Goal: Find specific page/section: Find specific page/section

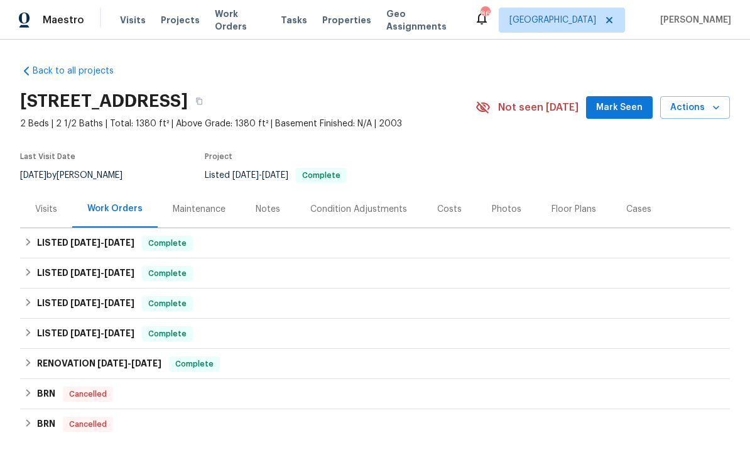
click at [90, 84] on div "Back to all projects [STREET_ADDRESS] 2 Beds | 2 1/2 Baths | Total: 1380 ft² | …" at bounding box center [375, 305] width 710 height 501
click at [90, 72] on link "Back to all projects" at bounding box center [80, 71] width 121 height 13
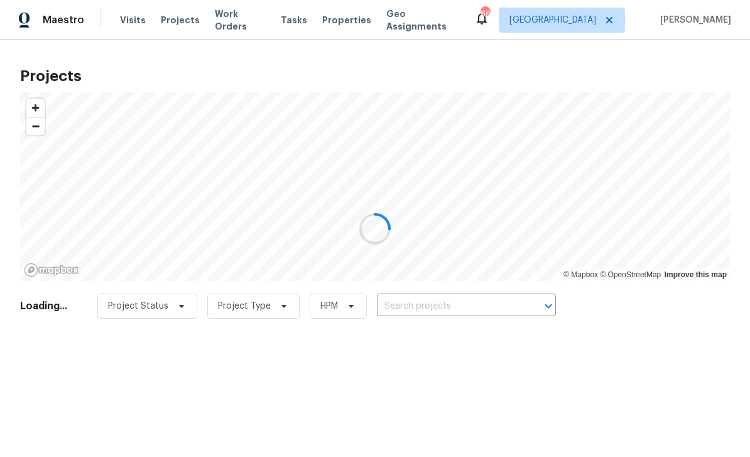
click at [175, 314] on div at bounding box center [375, 228] width 750 height 457
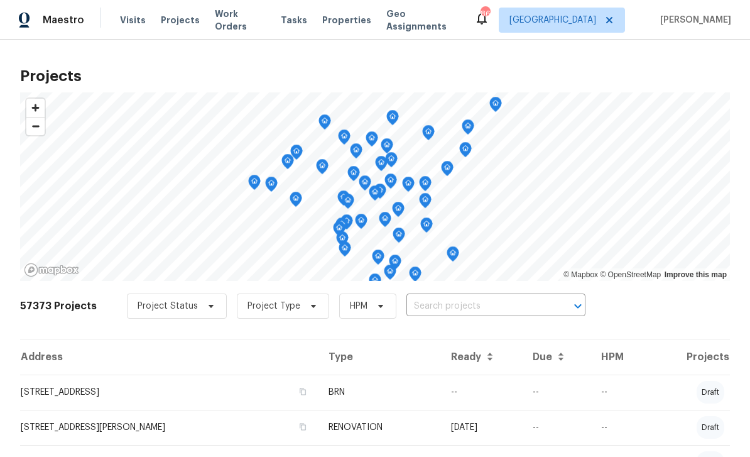
click at [522, 295] on body "Maestro Visits Projects Work Orders Tasks Properties Geo Assignments 86 [GEOGRA…" at bounding box center [375, 228] width 750 height 457
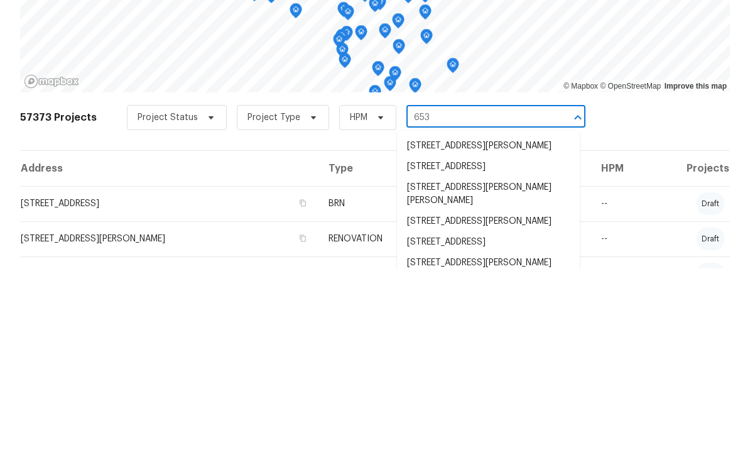
type input "6536"
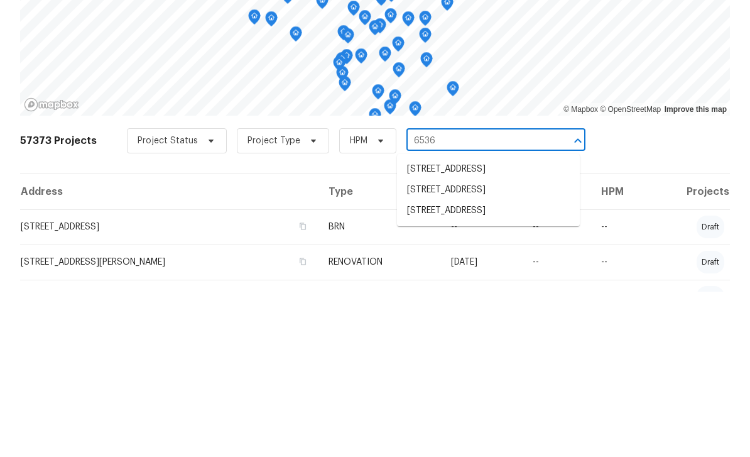
scroll to position [40, 0]
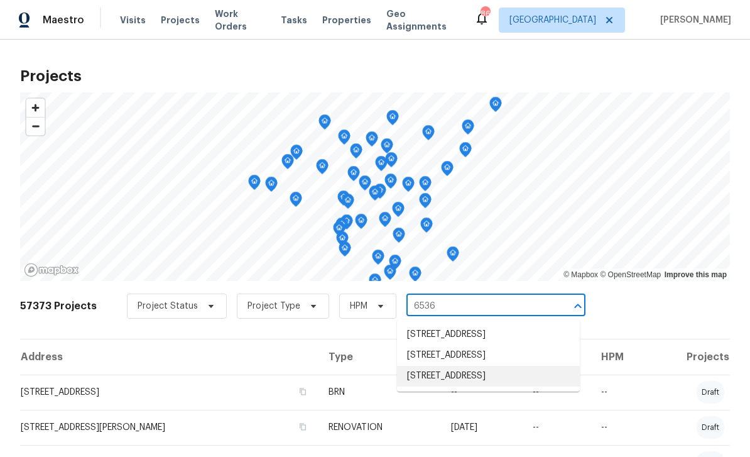
click at [513, 366] on li "[STREET_ADDRESS]" at bounding box center [488, 376] width 183 height 21
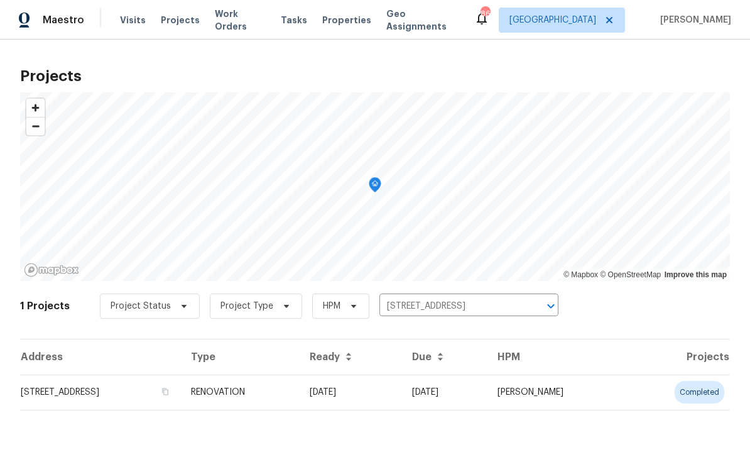
click at [144, 390] on td "[STREET_ADDRESS]" at bounding box center [100, 391] width 161 height 35
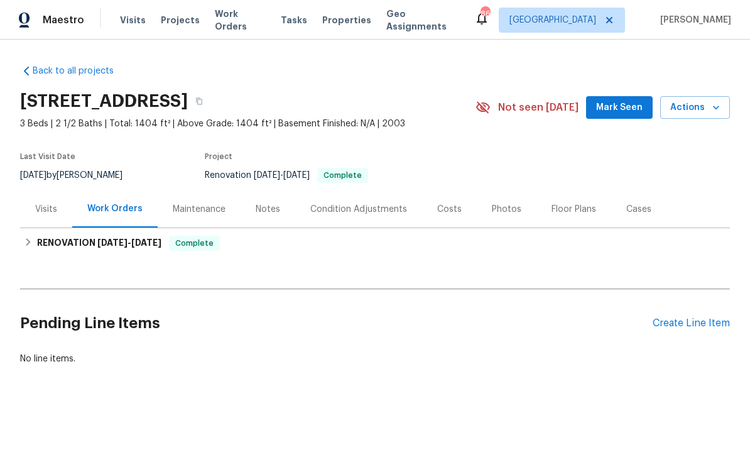
click at [494, 219] on div "Photos" at bounding box center [507, 208] width 60 height 37
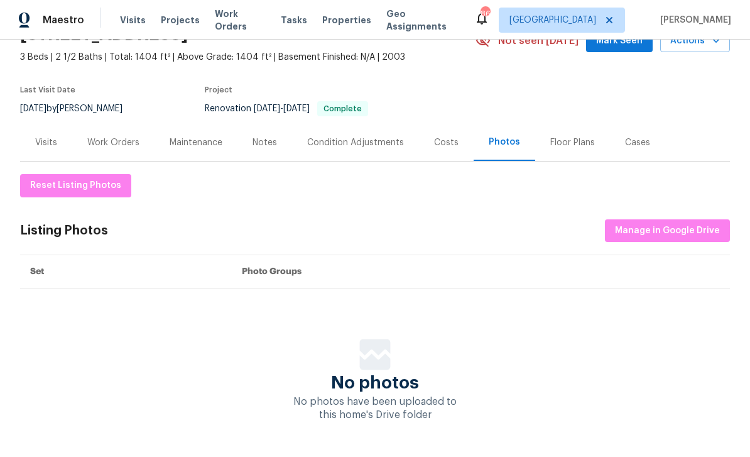
scroll to position [66, 0]
click at [55, 143] on div "Visits" at bounding box center [46, 143] width 22 height 13
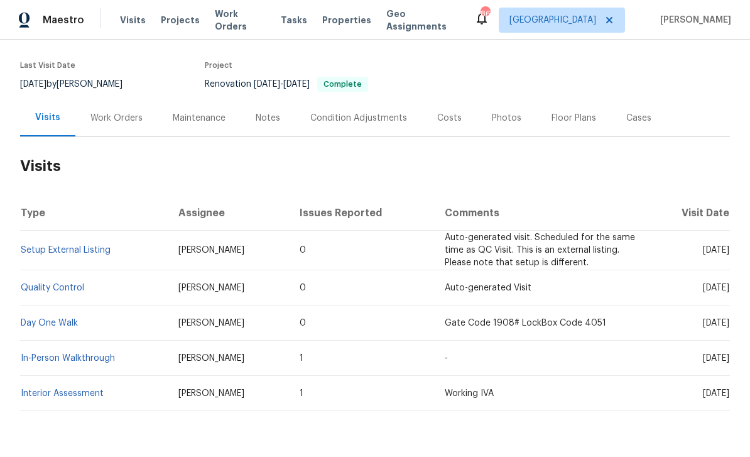
scroll to position [90, 0]
click at [121, 116] on div "Work Orders" at bounding box center [116, 118] width 52 height 13
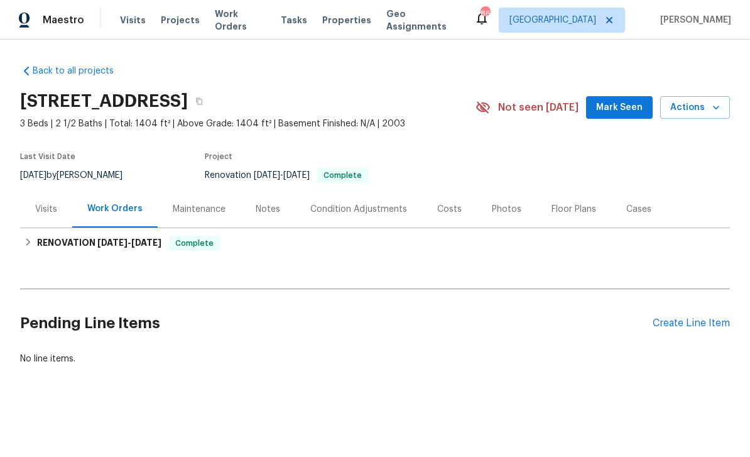
click at [199, 215] on div "Maintenance" at bounding box center [199, 209] width 53 height 13
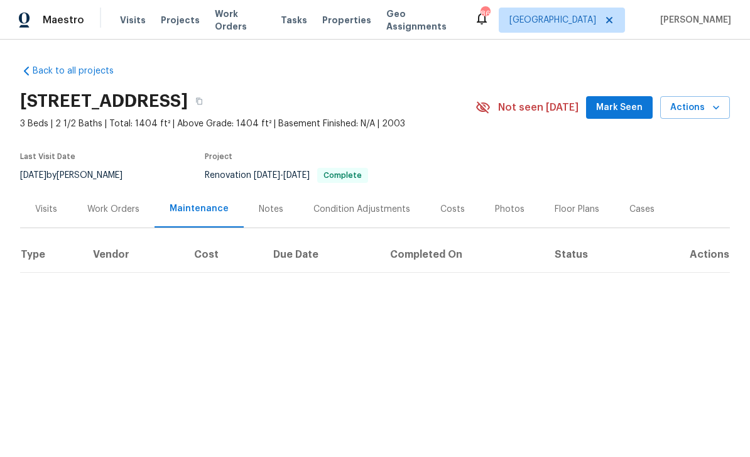
click at [271, 212] on div "Notes" at bounding box center [271, 209] width 25 height 13
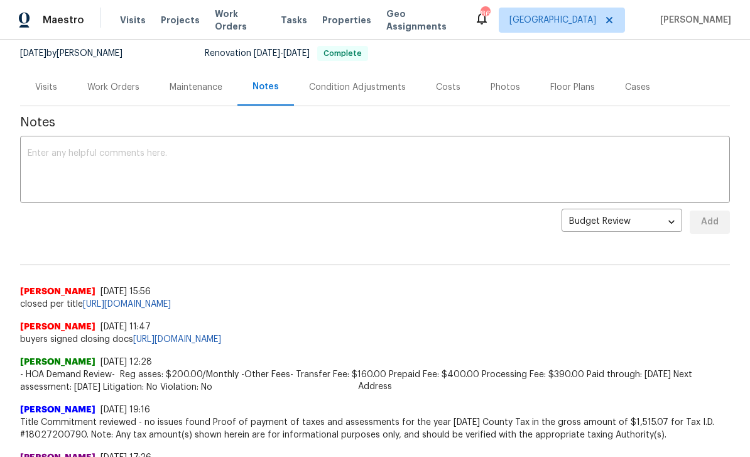
scroll to position [128, 0]
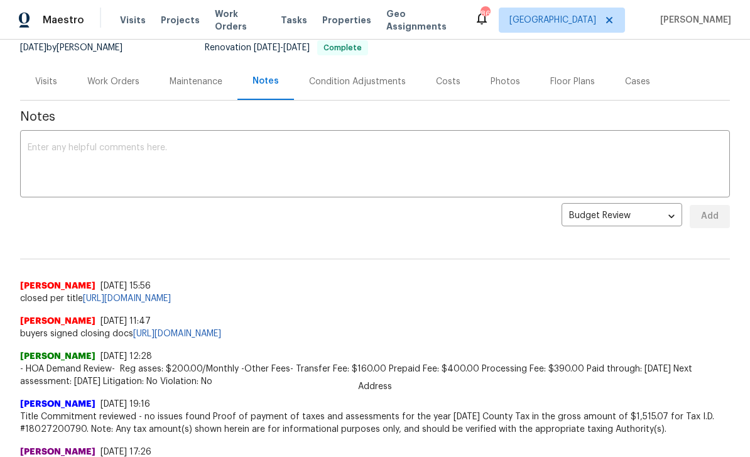
click at [366, 80] on div "Condition Adjustments" at bounding box center [357, 81] width 97 height 13
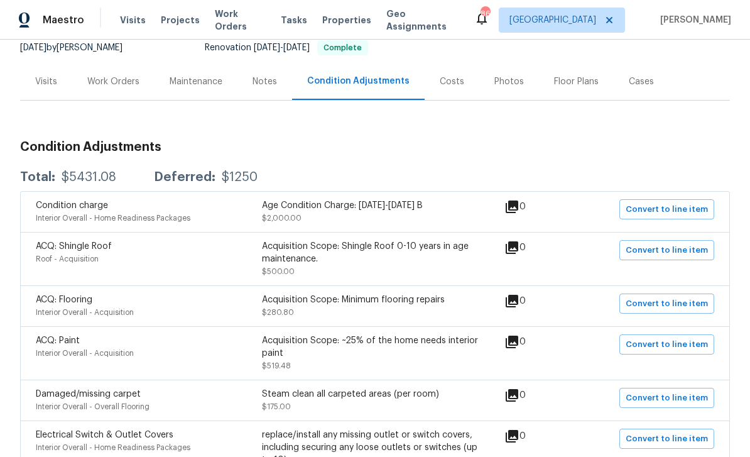
click at [452, 85] on div "Costs" at bounding box center [452, 81] width 25 height 13
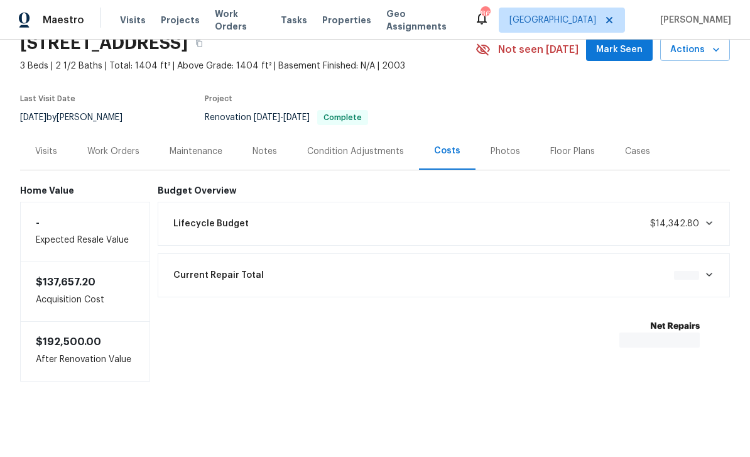
scroll to position [19, 0]
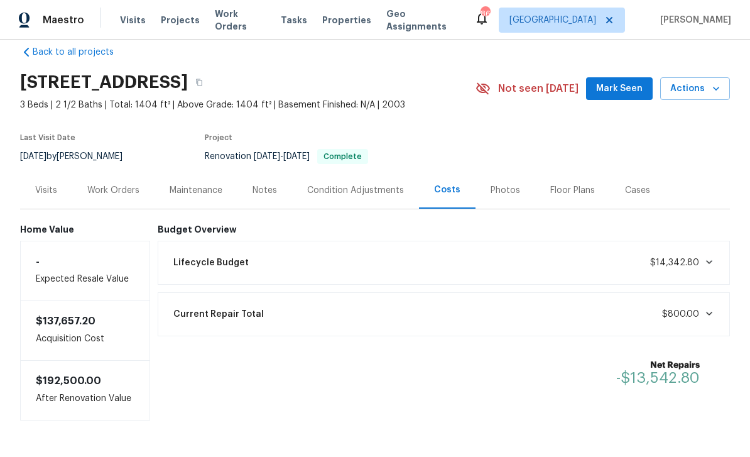
click at [502, 190] on div "Photos" at bounding box center [506, 190] width 30 height 13
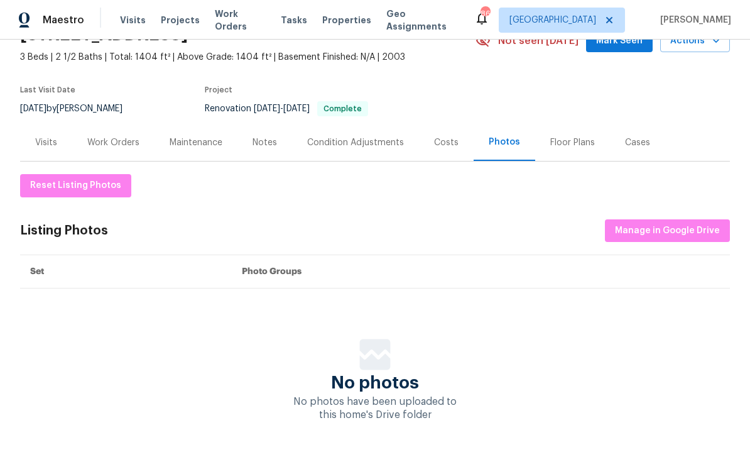
scroll to position [66, 0]
click at [579, 148] on div "Floor Plans" at bounding box center [572, 143] width 45 height 13
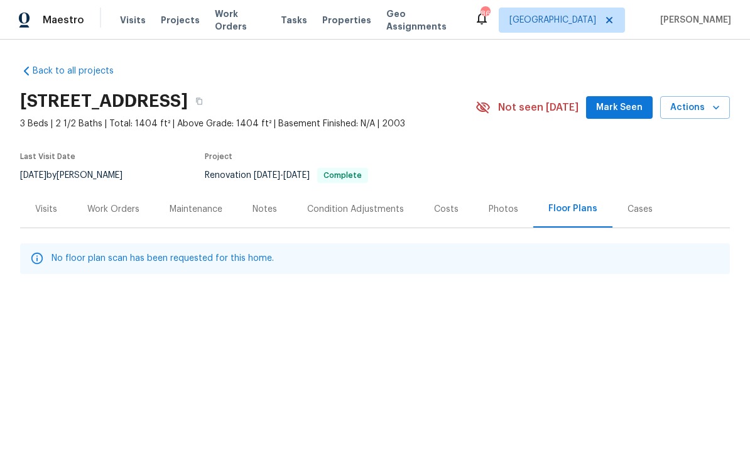
click at [631, 212] on div "Cases" at bounding box center [640, 209] width 25 height 13
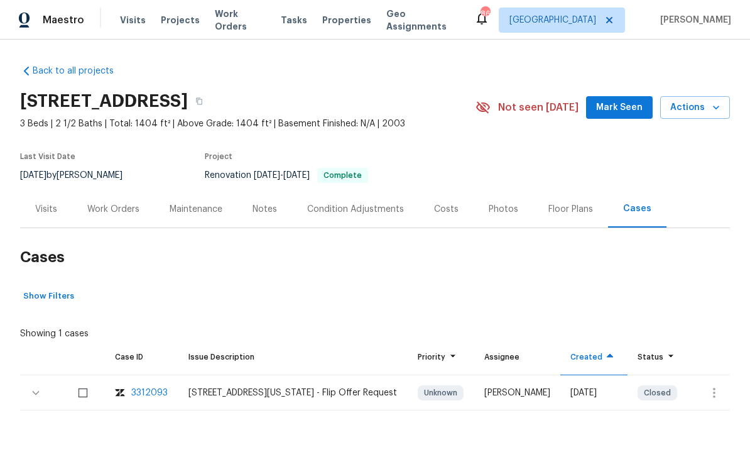
click at [58, 67] on link "Back to all projects" at bounding box center [80, 71] width 121 height 13
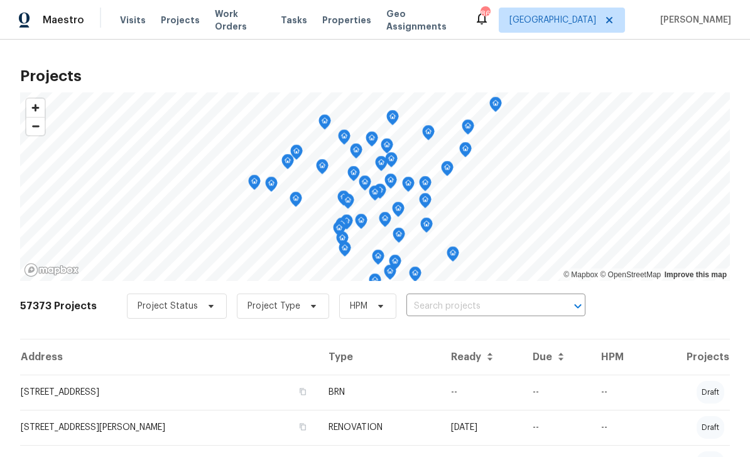
click at [417, 314] on input "text" at bounding box center [479, 306] width 144 height 19
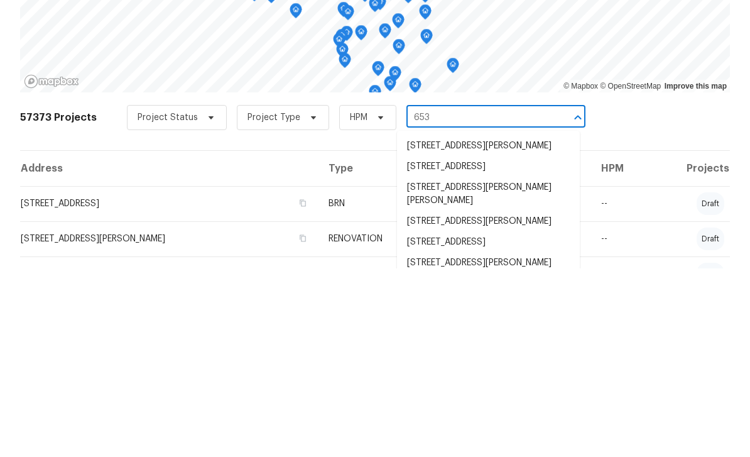
type input "6531"
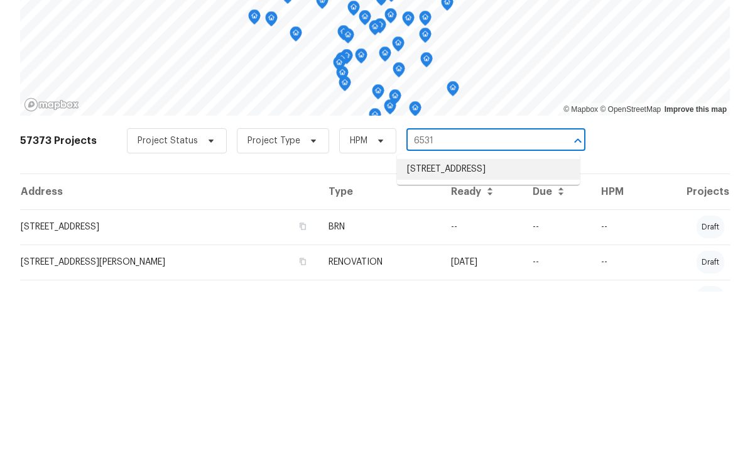
click at [518, 324] on li "[STREET_ADDRESS]" at bounding box center [488, 334] width 183 height 21
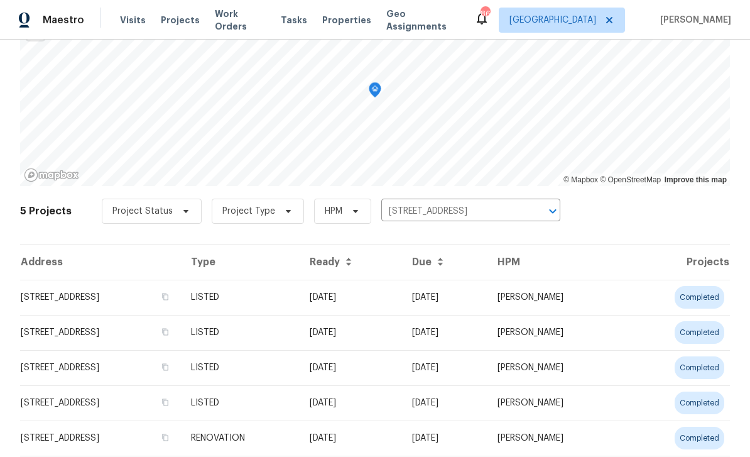
scroll to position [94, 0]
click at [157, 303] on td "[STREET_ADDRESS]" at bounding box center [100, 297] width 161 height 35
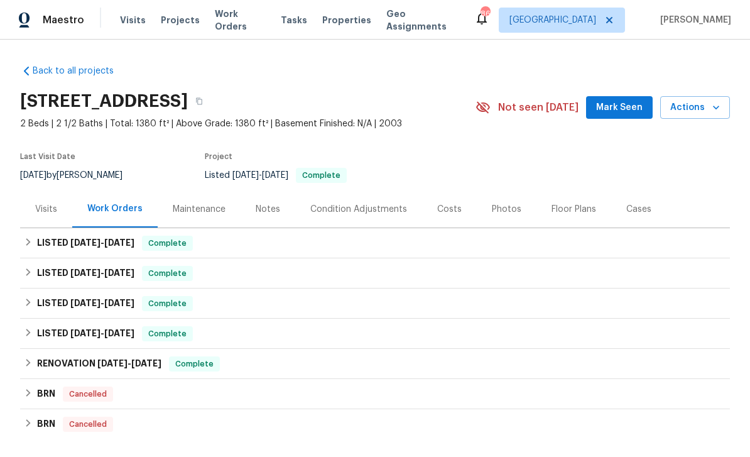
click at [507, 187] on section "[STREET_ADDRESS] 2 Beds | 2 1/2 Baths | Total: 1380 ft² | Above Grade: 1380 ft²…" at bounding box center [375, 138] width 710 height 106
click at [506, 187] on section "[STREET_ADDRESS] 2 Beds | 2 1/2 Baths | Total: 1380 ft² | Above Grade: 1380 ft²…" at bounding box center [375, 138] width 710 height 106
click at [503, 206] on div "Photos" at bounding box center [507, 209] width 30 height 13
